Goal: Navigation & Orientation: Find specific page/section

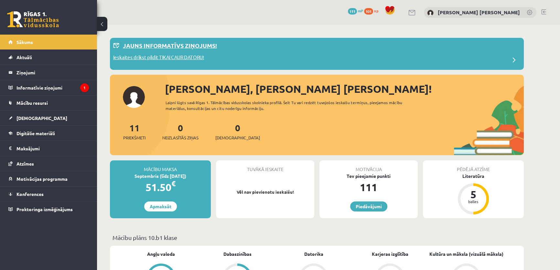
click at [166, 59] on p "Ieskaites drīkst pildīt TIKAI CAUR DATORU!" at bounding box center [158, 58] width 91 height 9
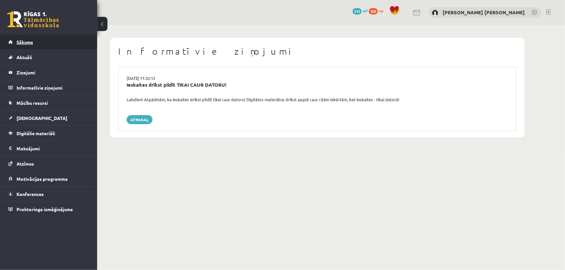
click at [32, 40] on span "Sākums" at bounding box center [25, 42] width 17 height 6
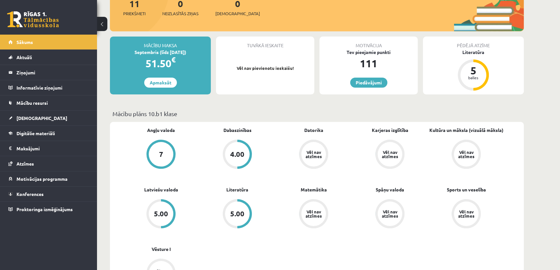
scroll to position [88, 0]
